Goal: Transaction & Acquisition: Obtain resource

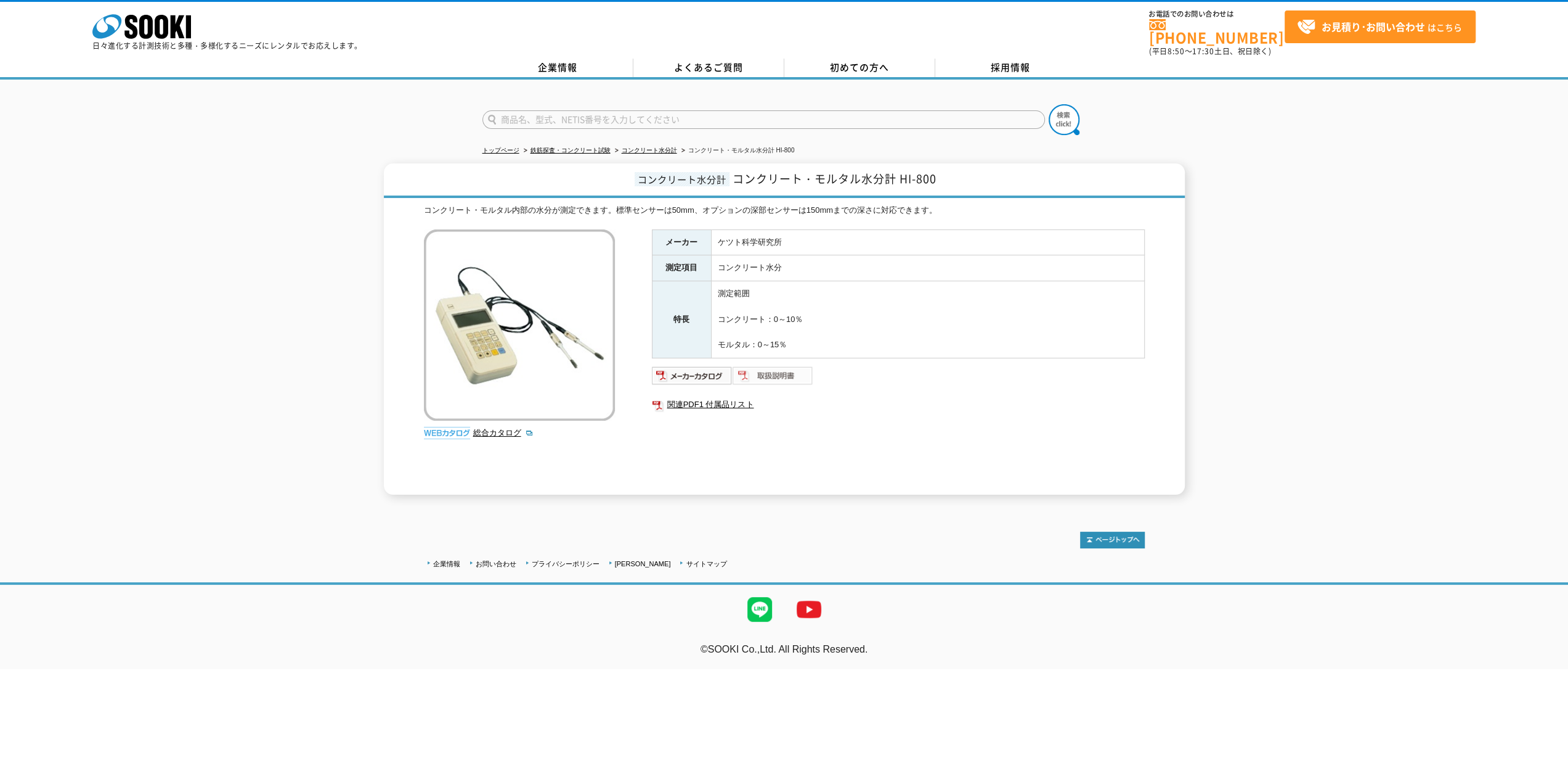
click at [798, 369] on img at bounding box center [773, 375] width 81 height 19
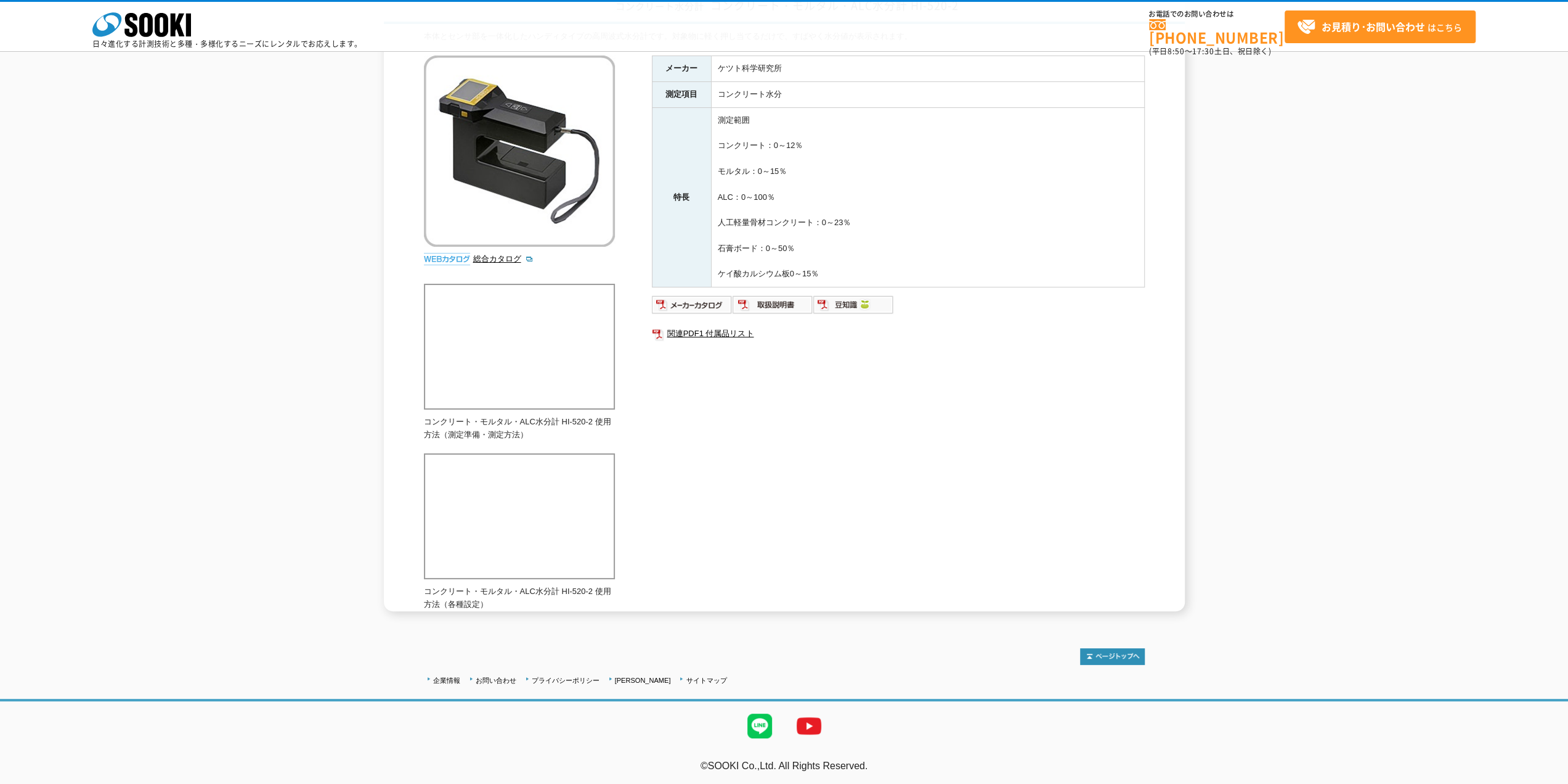
scroll to position [118, 0]
click at [790, 303] on img at bounding box center [773, 303] width 81 height 19
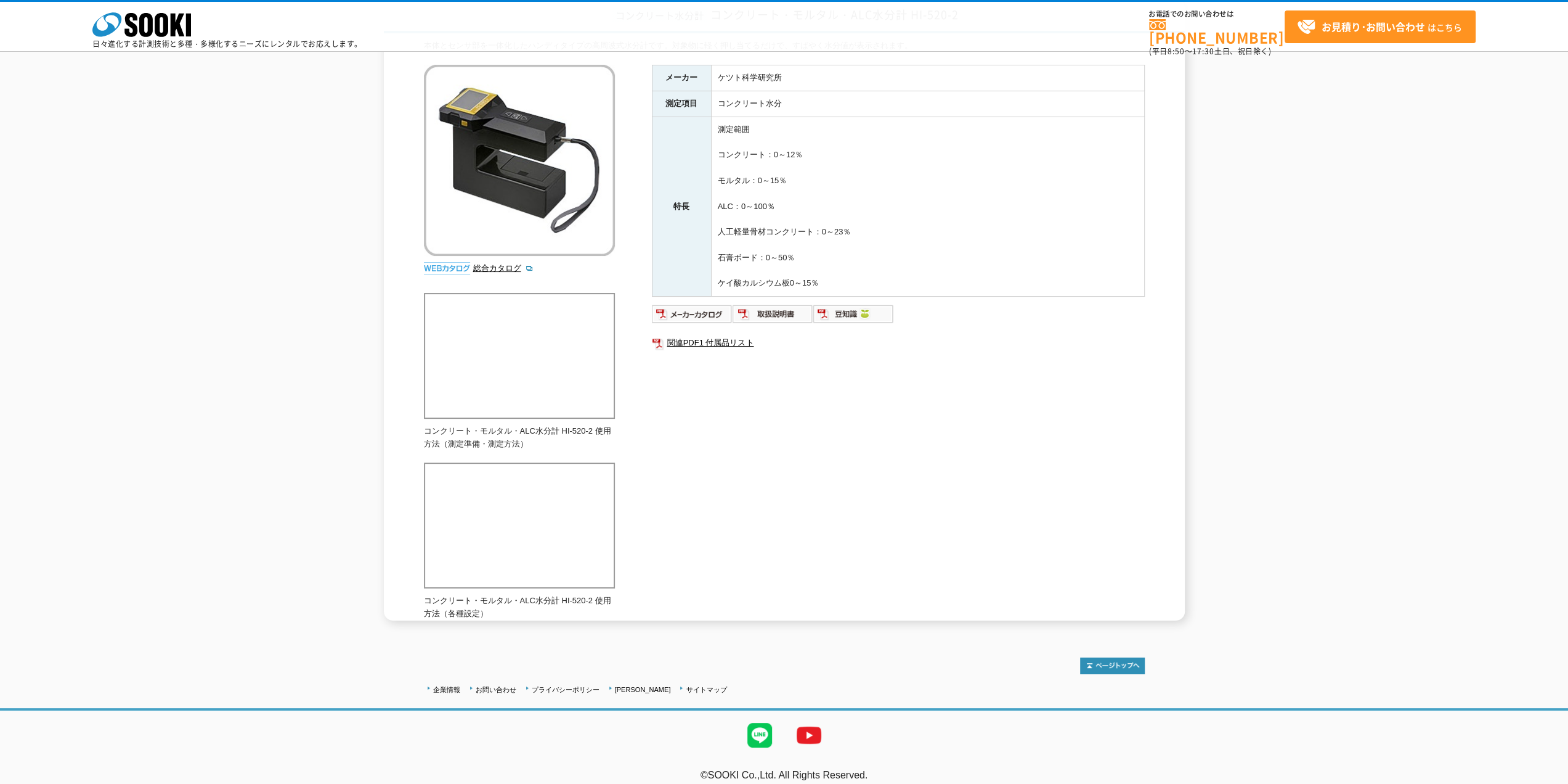
scroll to position [0, 0]
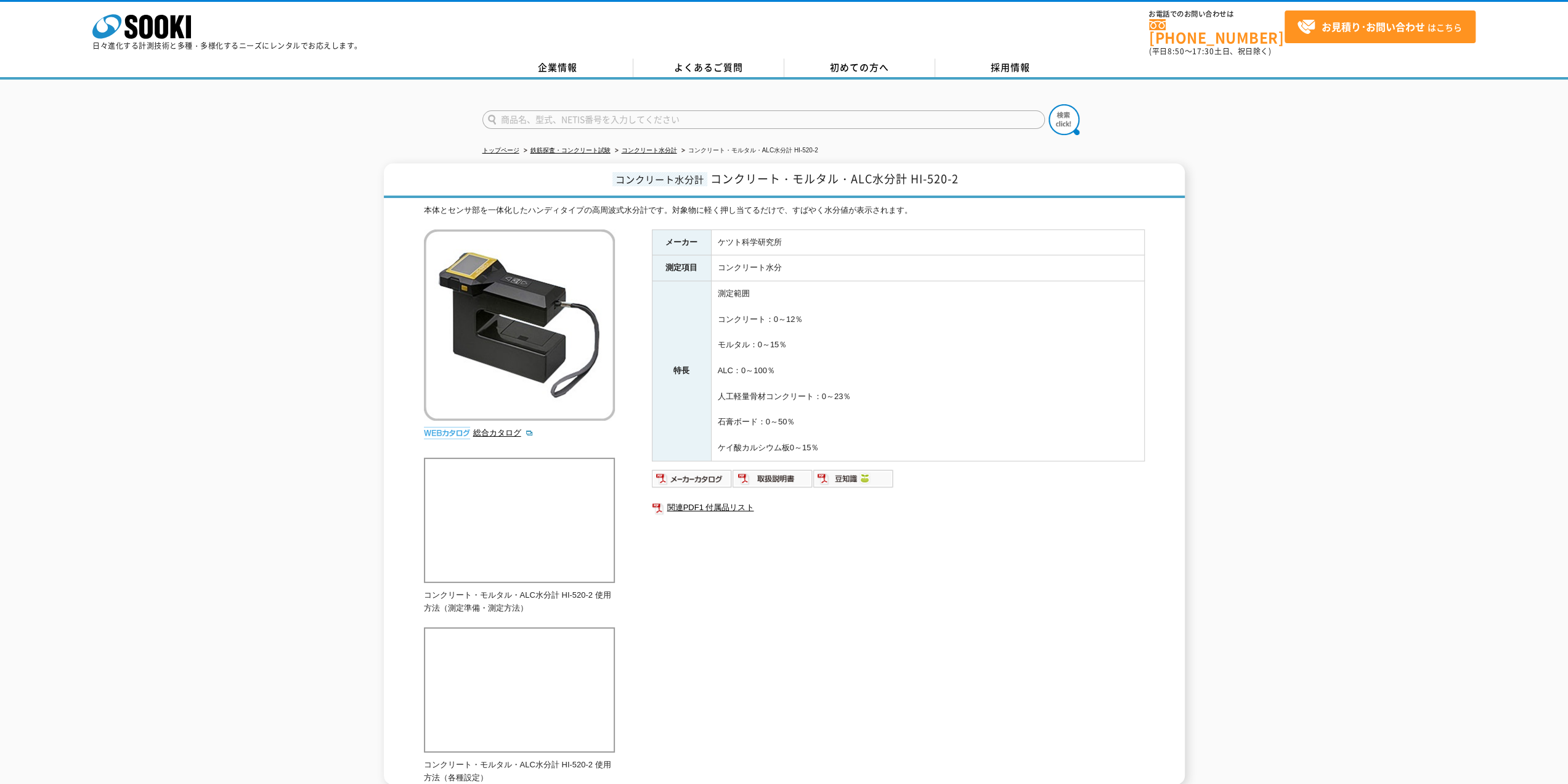
click at [636, 114] on input "text" at bounding box center [763, 120] width 563 height 18
type input "HI-100"
click at [1063, 115] on img at bounding box center [1063, 119] width 30 height 30
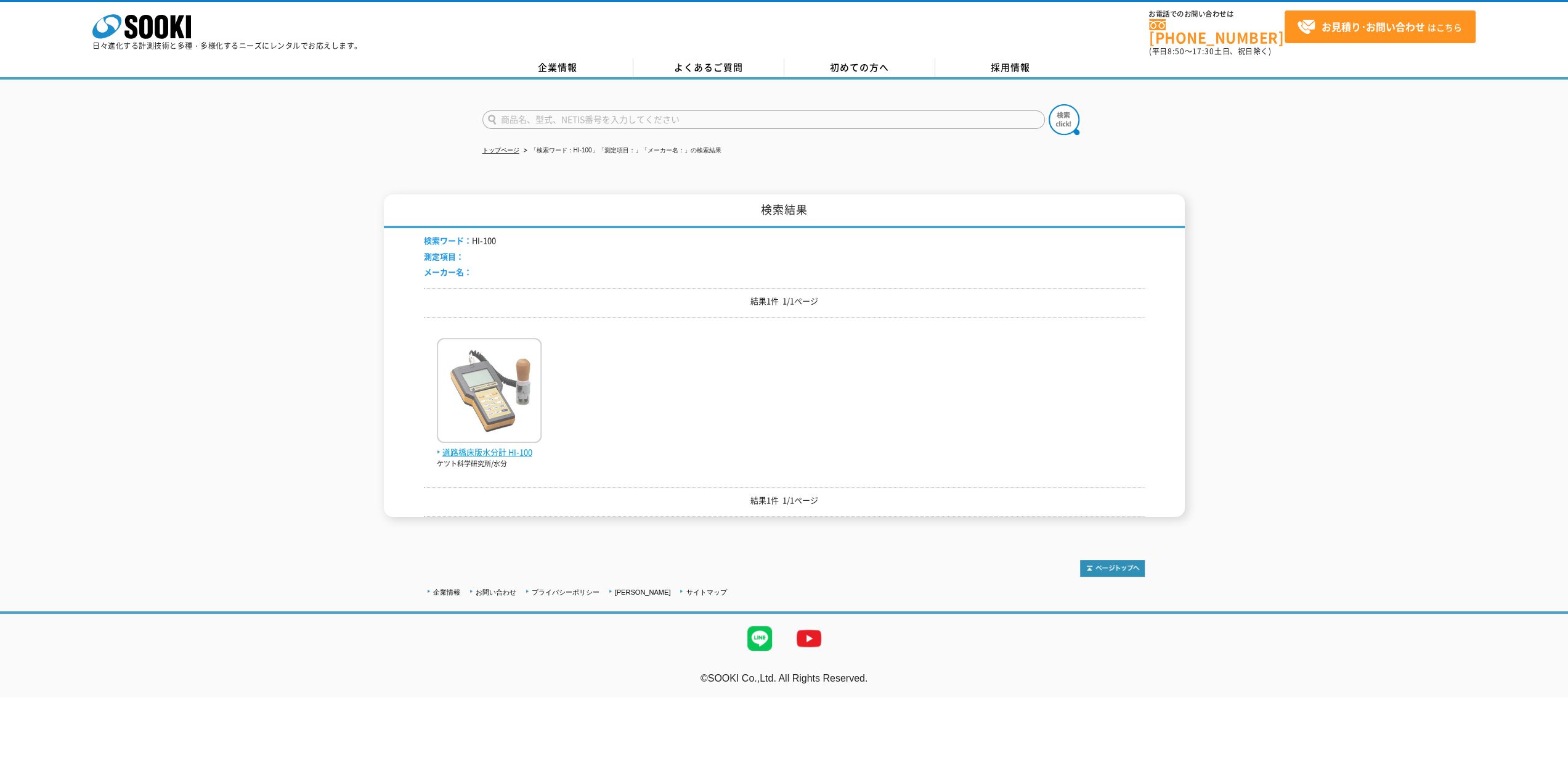
click at [505, 370] on img at bounding box center [489, 392] width 105 height 108
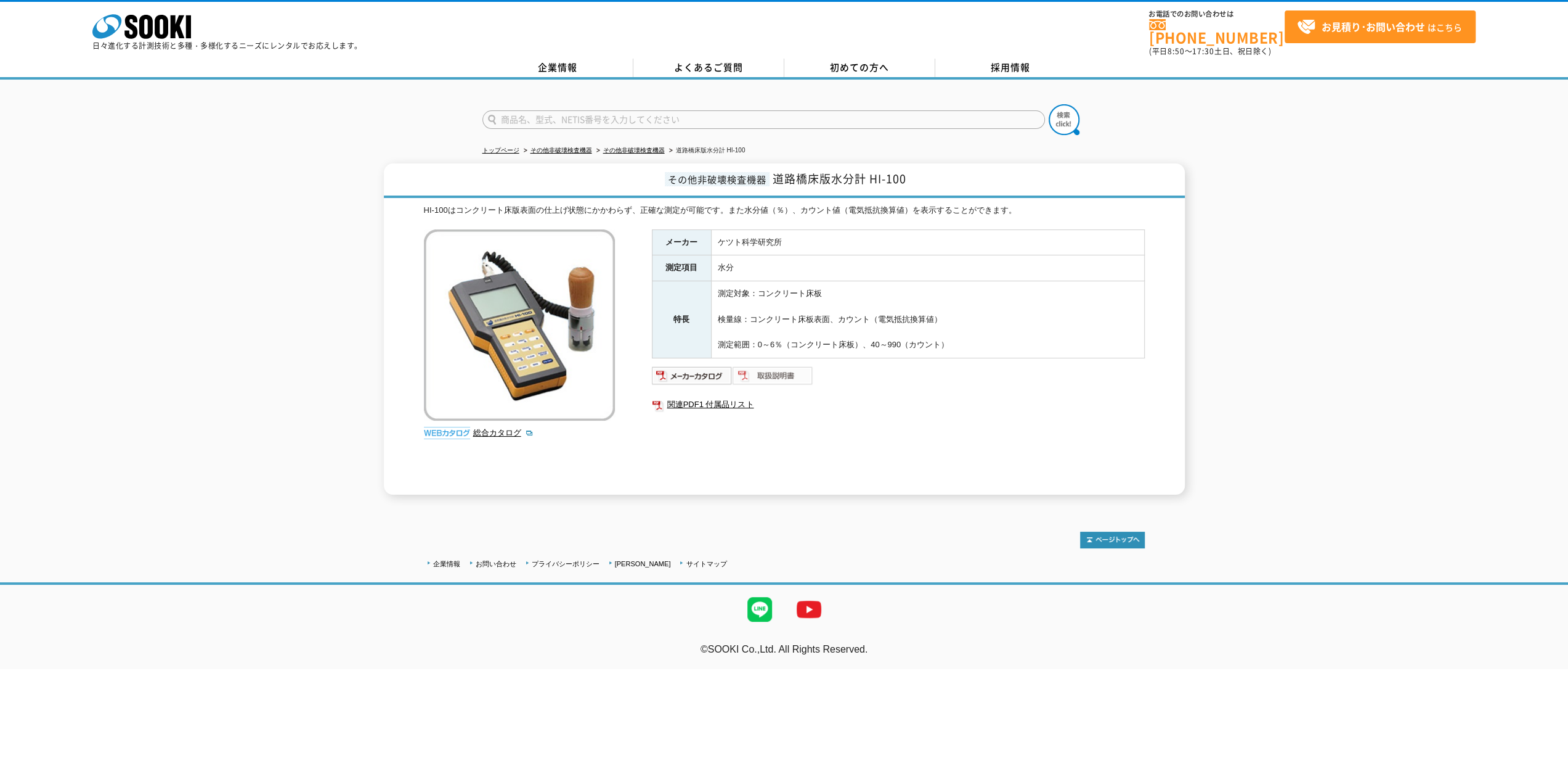
click at [760, 369] on img at bounding box center [773, 375] width 81 height 19
